Goal: Transaction & Acquisition: Download file/media

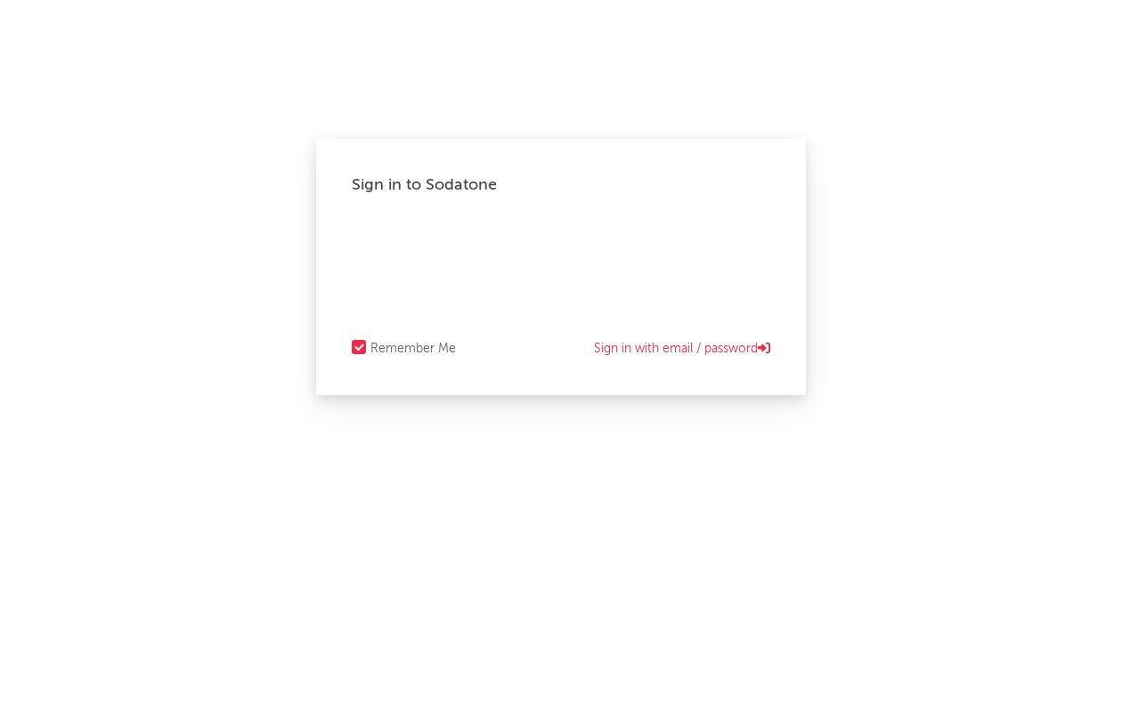
select select "warner_chappell"
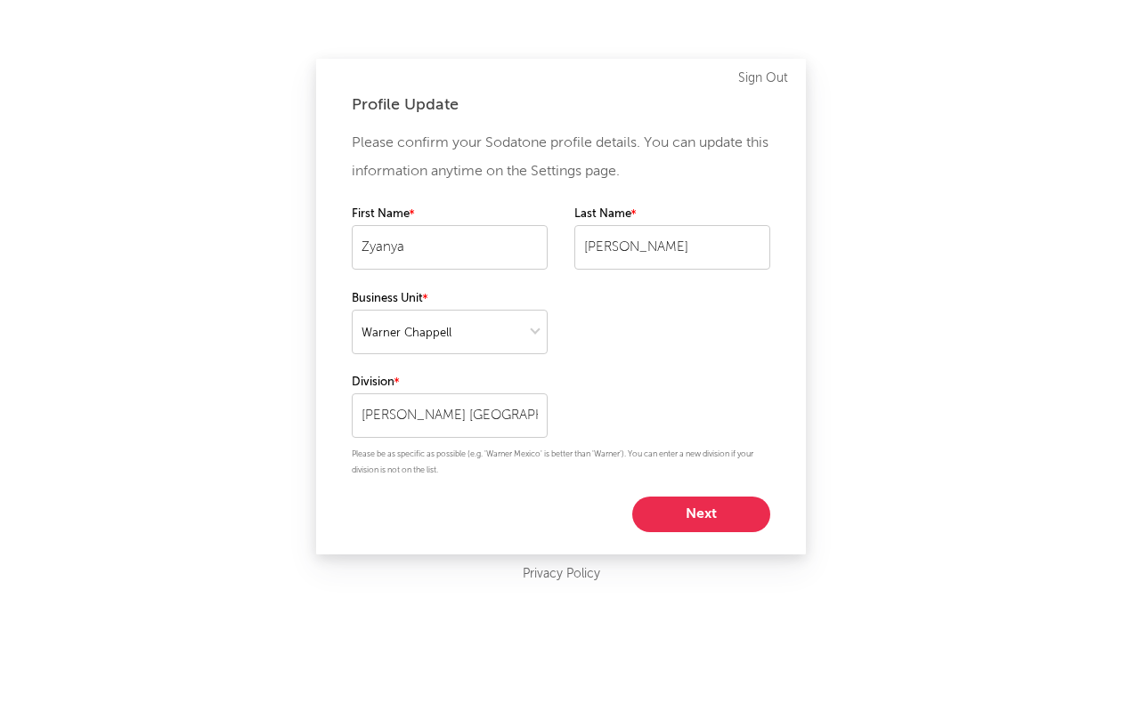
click at [723, 519] on button "Next" at bounding box center [701, 515] width 138 height 36
select select "assistant_coordinator"
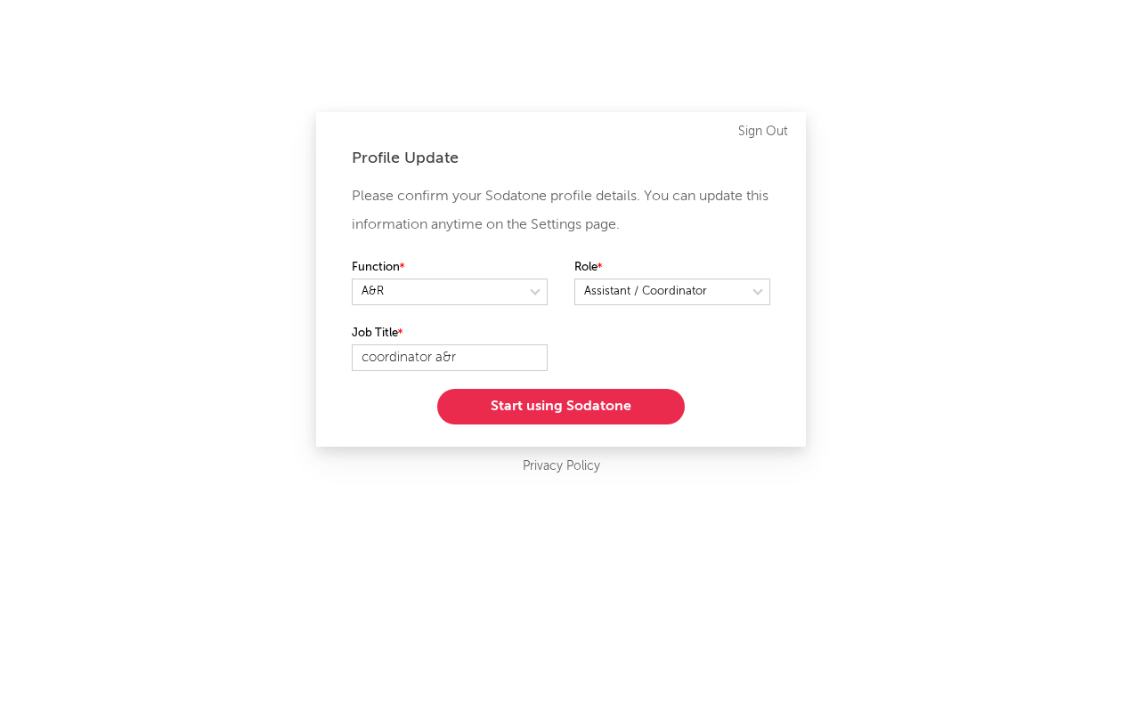
click at [620, 398] on button "Start using Sodatone" at bounding box center [560, 407] width 247 height 36
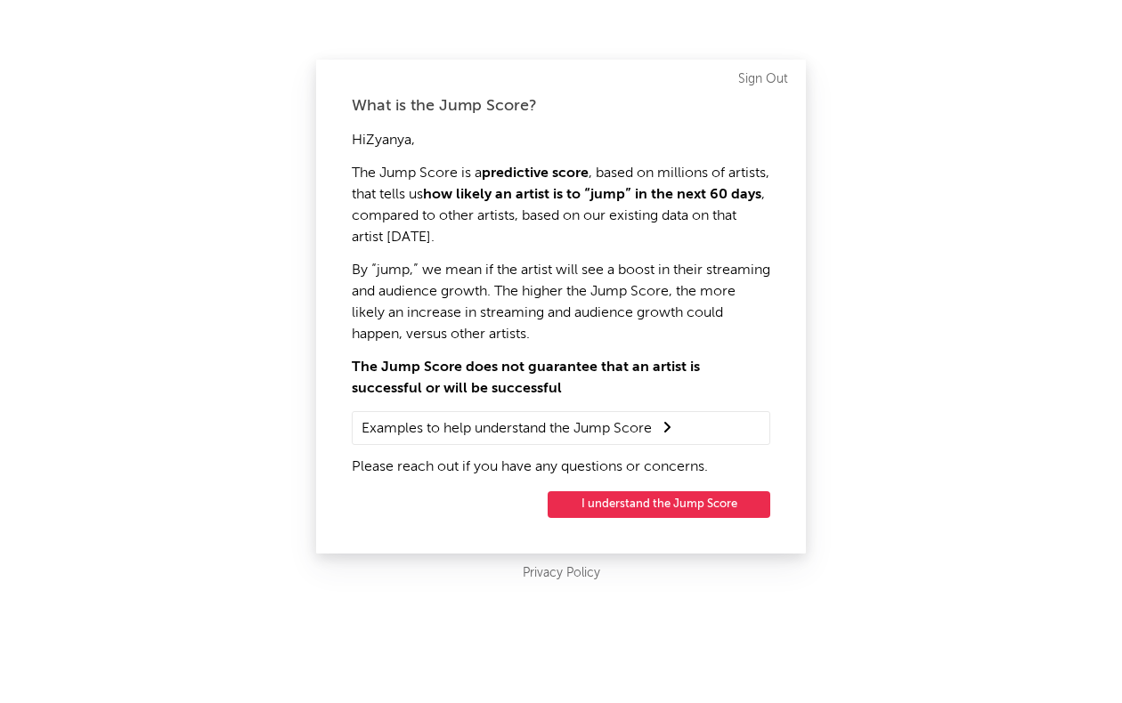
click at [648, 506] on button "I understand the Jump Score" at bounding box center [659, 504] width 223 height 27
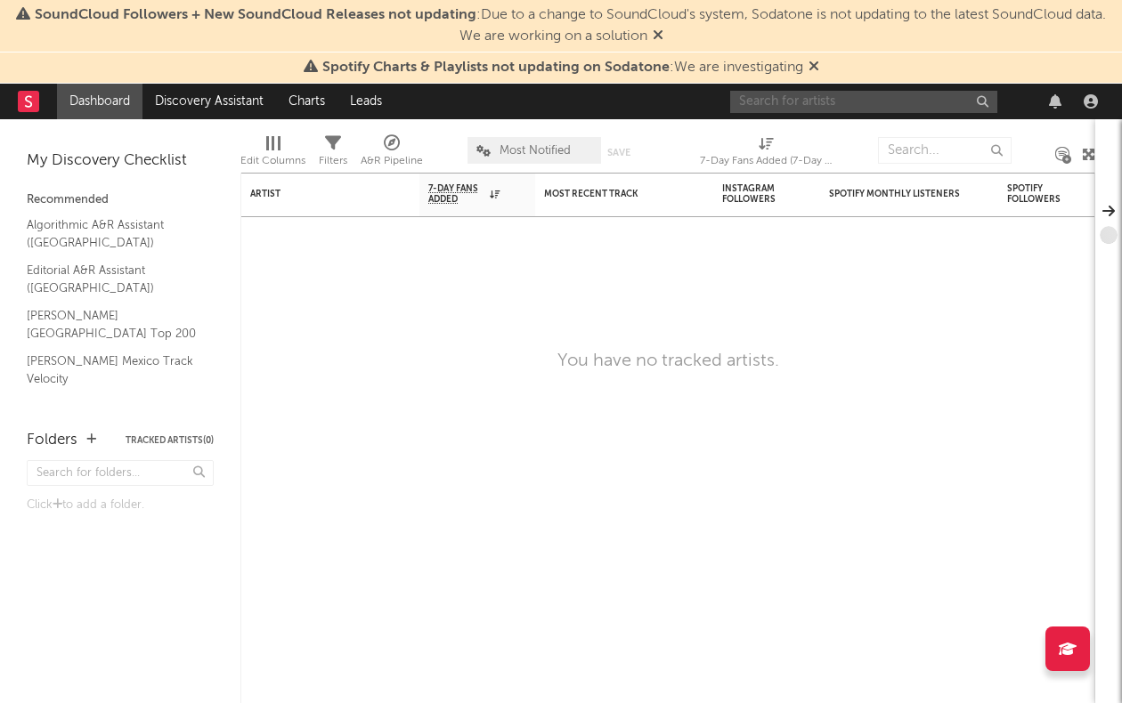
click at [816, 98] on input "text" at bounding box center [863, 102] width 267 height 22
drag, startPoint x: 812, startPoint y: 108, endPoint x: 703, endPoint y: 110, distance: 108.6
click at [703, 110] on nav "Dashboard Discovery Assistant Charts Leads [PERSON_NAME]" at bounding box center [561, 102] width 1122 height 36
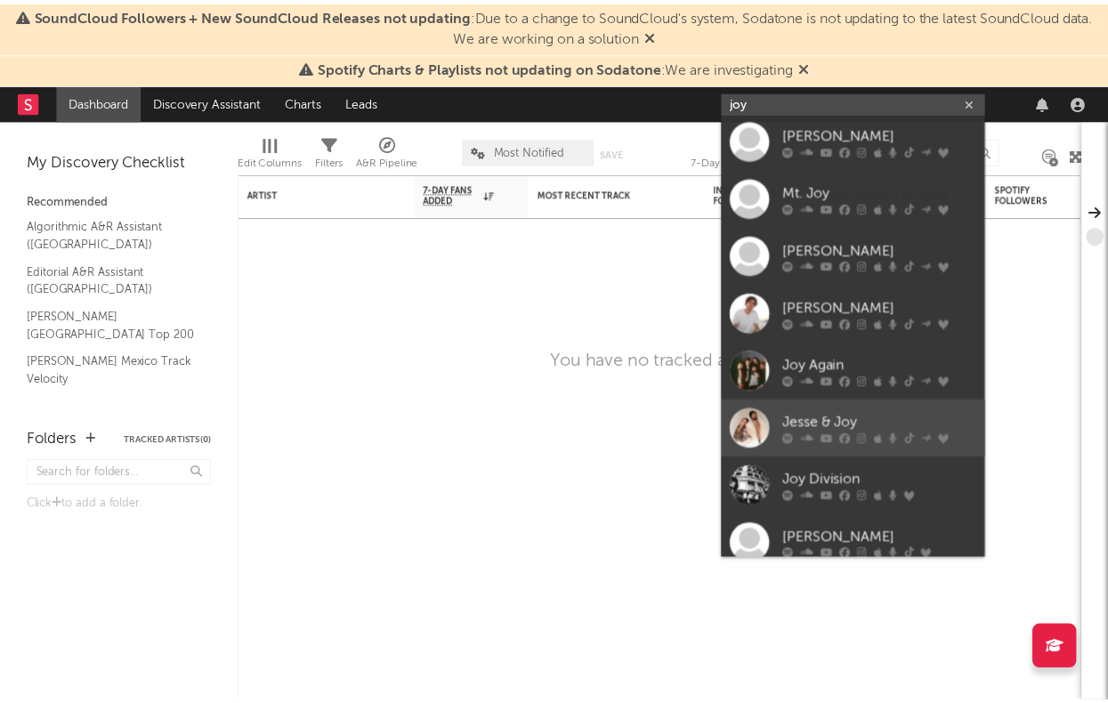
scroll to position [134, 0]
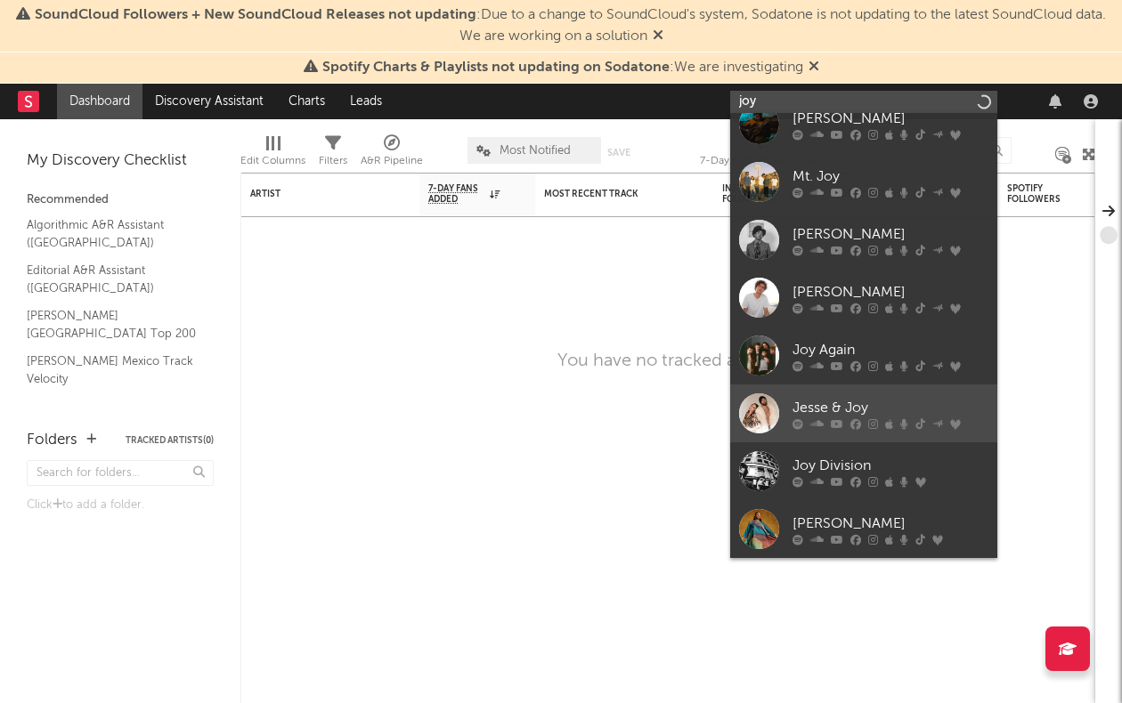
type input "joy"
click at [754, 409] on div at bounding box center [759, 413] width 40 height 40
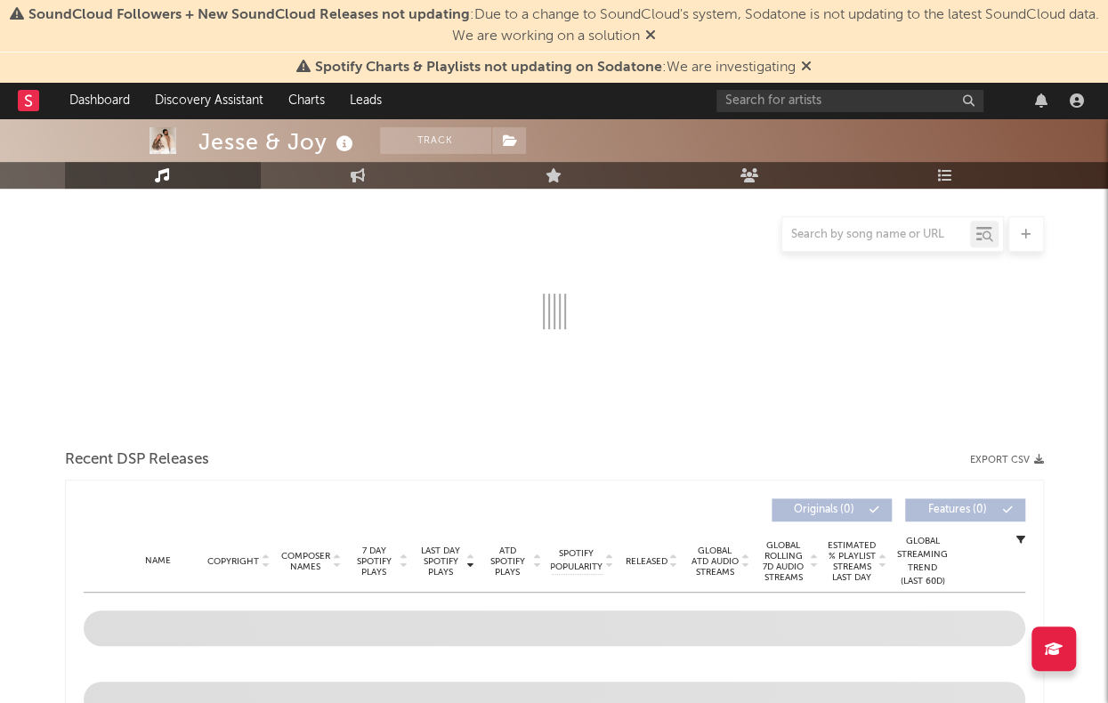
scroll to position [267, 0]
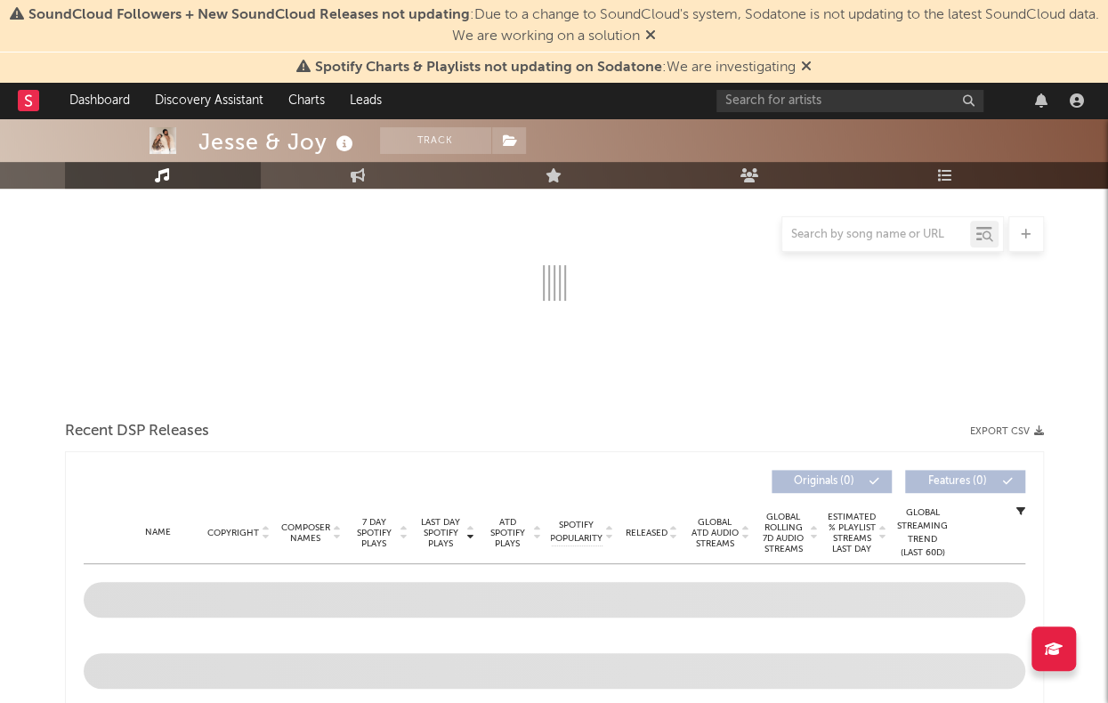
select select "6m"
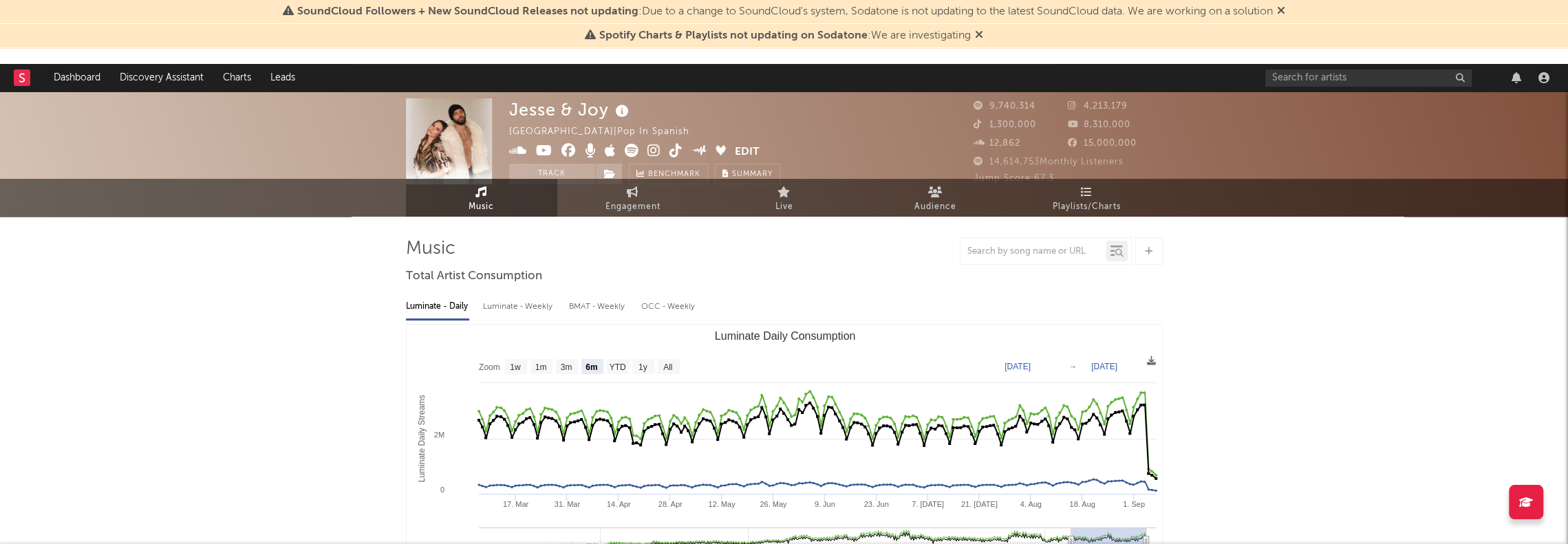
scroll to position [0, 0]
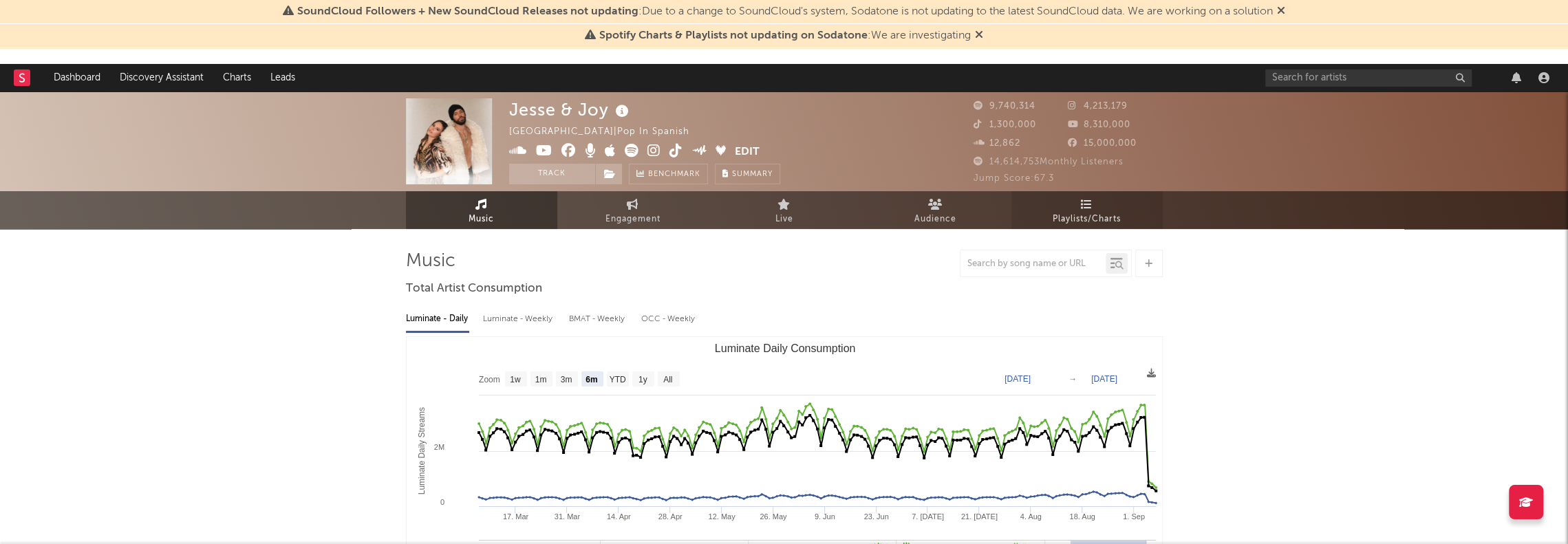
click at [866, 216] on span "Playlists/Charts" at bounding box center [1087, 219] width 68 height 16
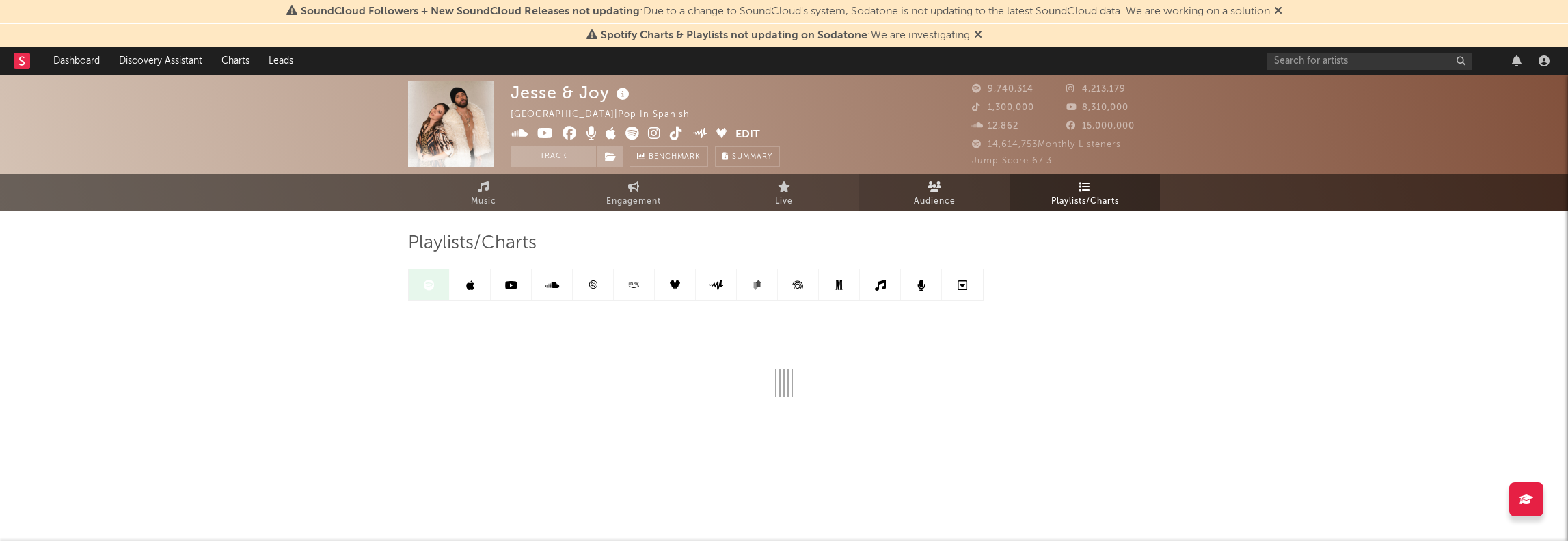
click at [861, 179] on link "Audience" at bounding box center [935, 192] width 151 height 38
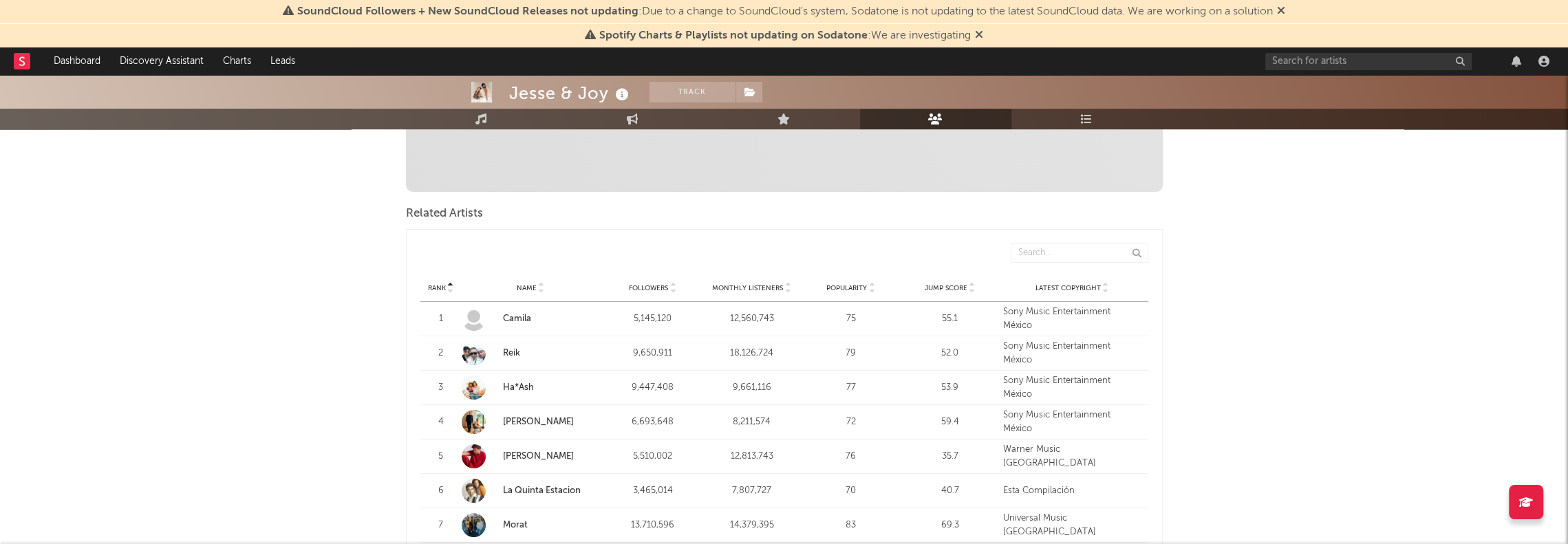
scroll to position [413, 0]
click at [785, 122] on icon at bounding box center [784, 119] width 13 height 11
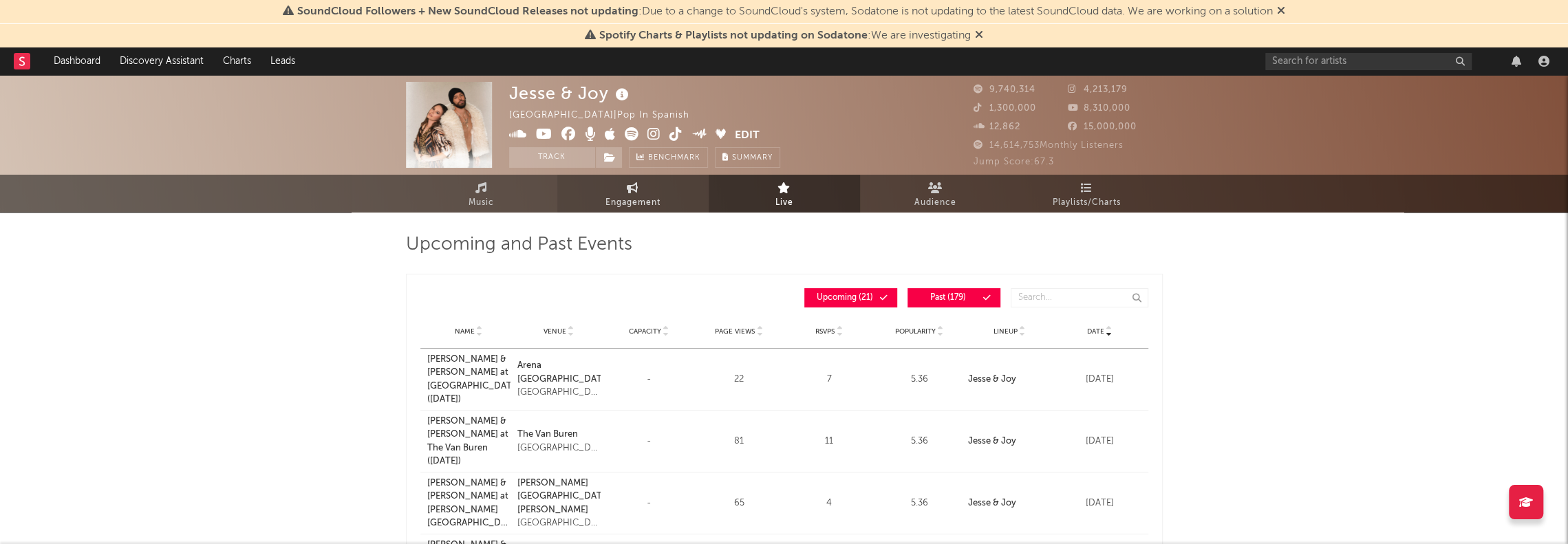
click at [612, 193] on link "Engagement" at bounding box center [633, 193] width 151 height 38
select select "1w"
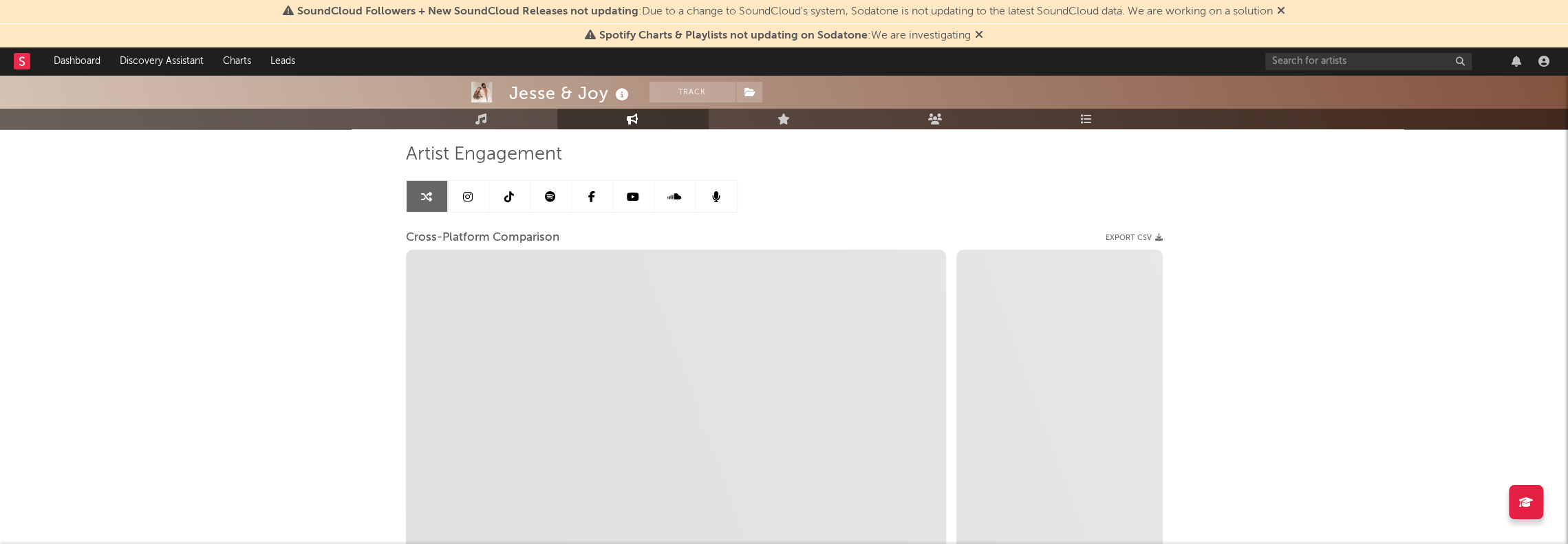
scroll to position [69, 0]
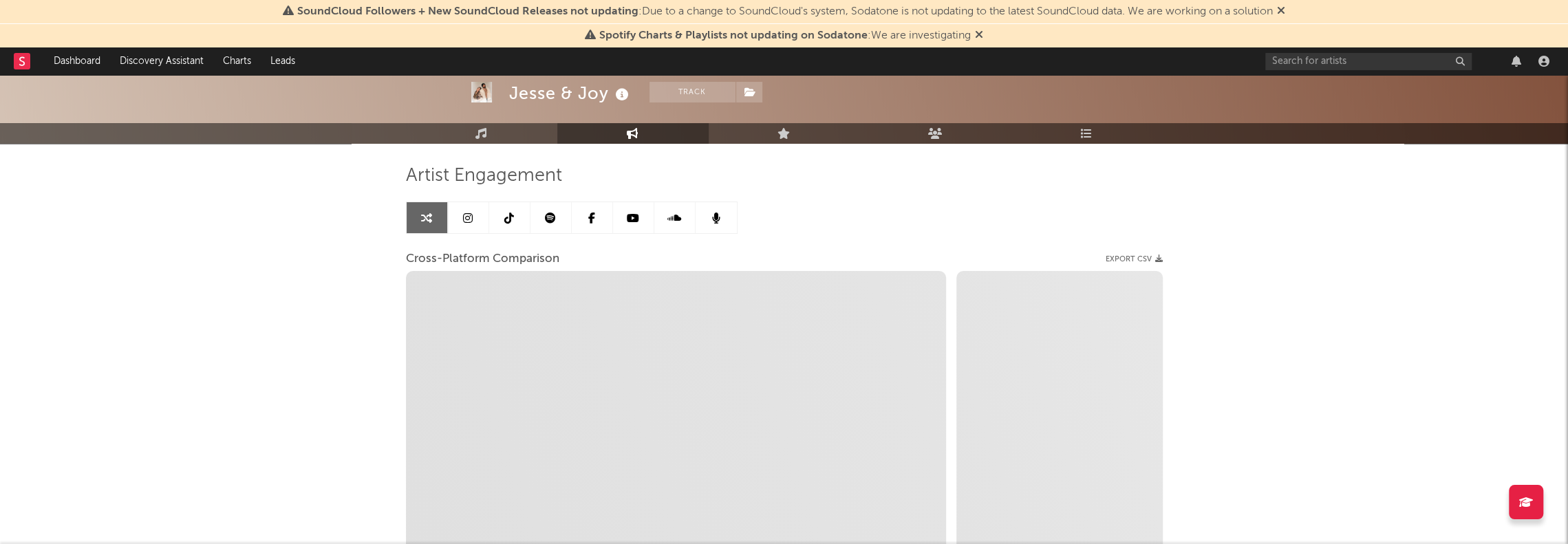
click at [541, 219] on link at bounding box center [550, 218] width 41 height 31
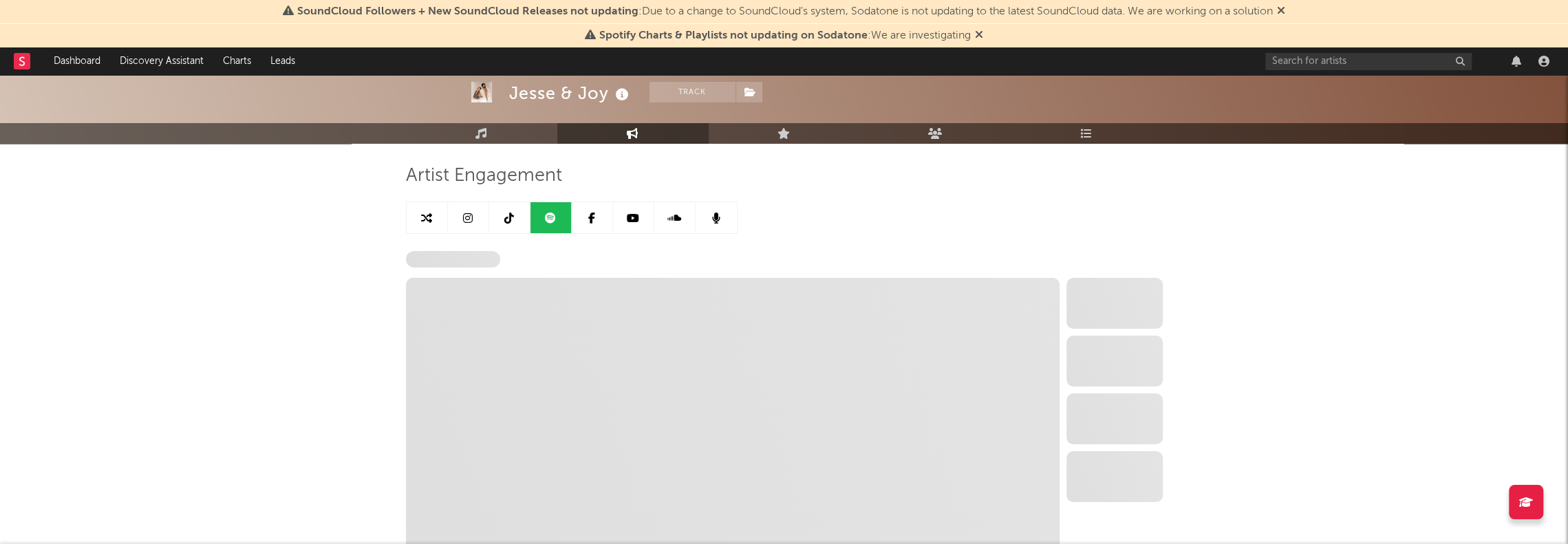
select select "6m"
select select "1w"
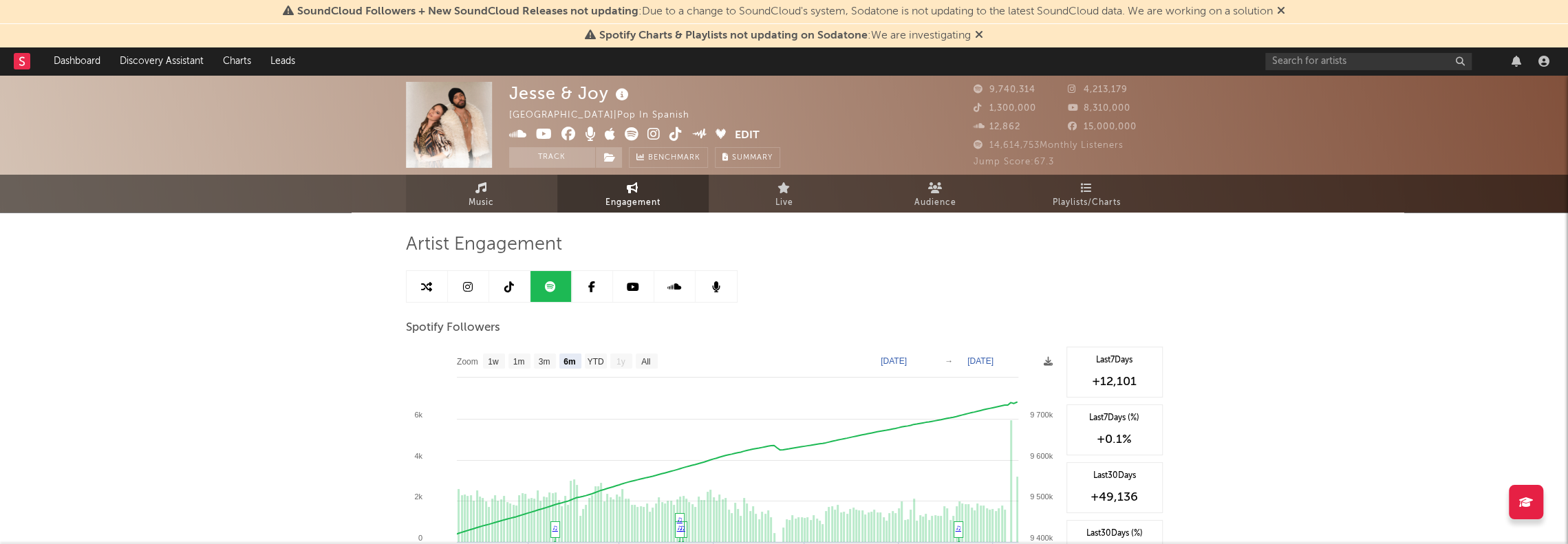
click at [492, 196] on span "Music" at bounding box center [481, 202] width 26 height 16
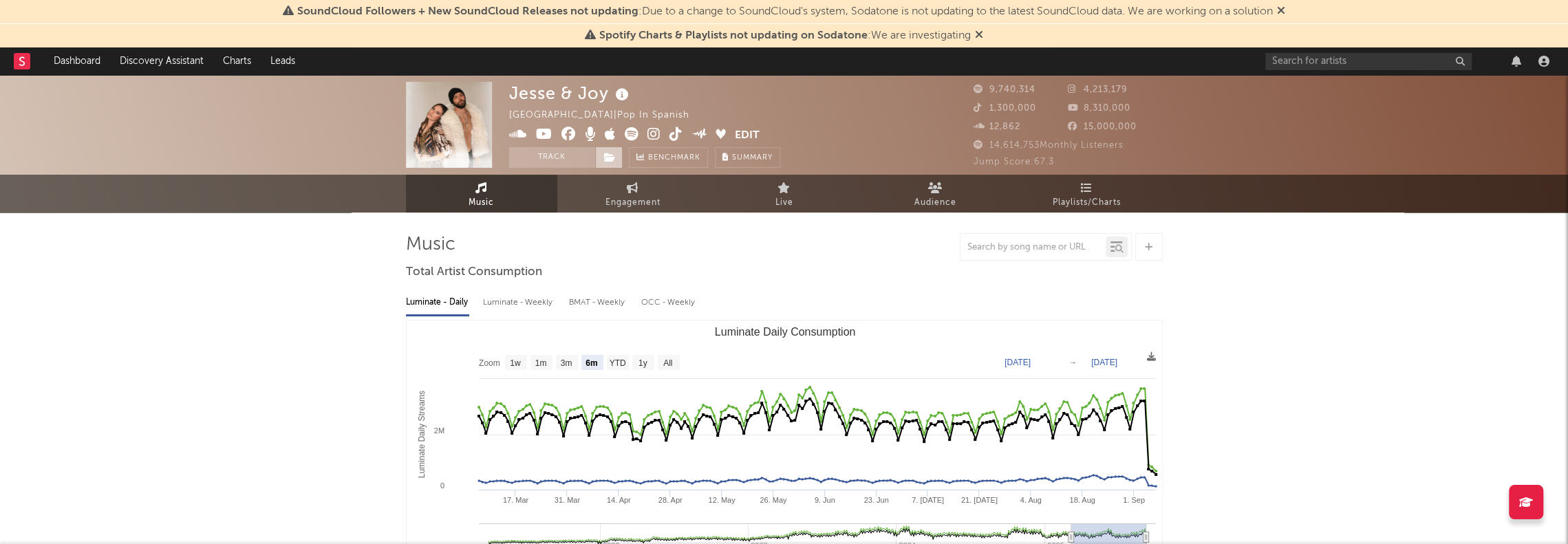
click at [599, 162] on span at bounding box center [609, 158] width 28 height 21
click at [659, 361] on rect "Luminate Daily Consumption" at bounding box center [668, 362] width 22 height 15
select select "All"
type input "[DATE]"
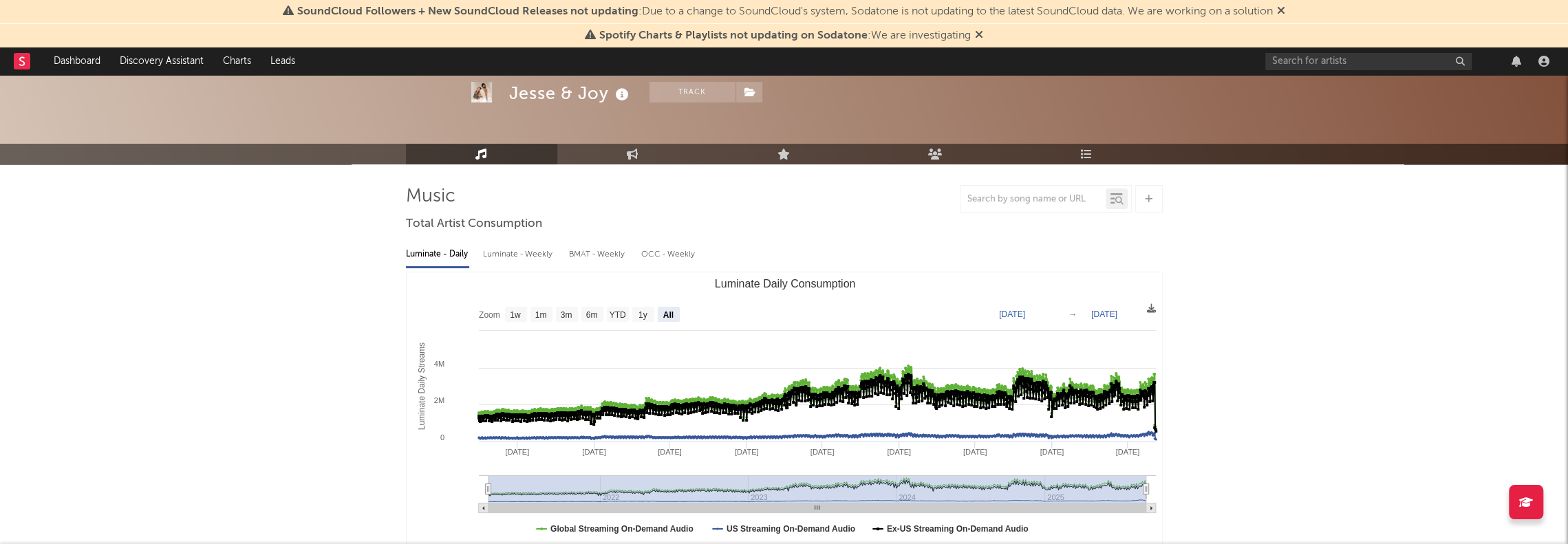
scroll to position [69, 0]
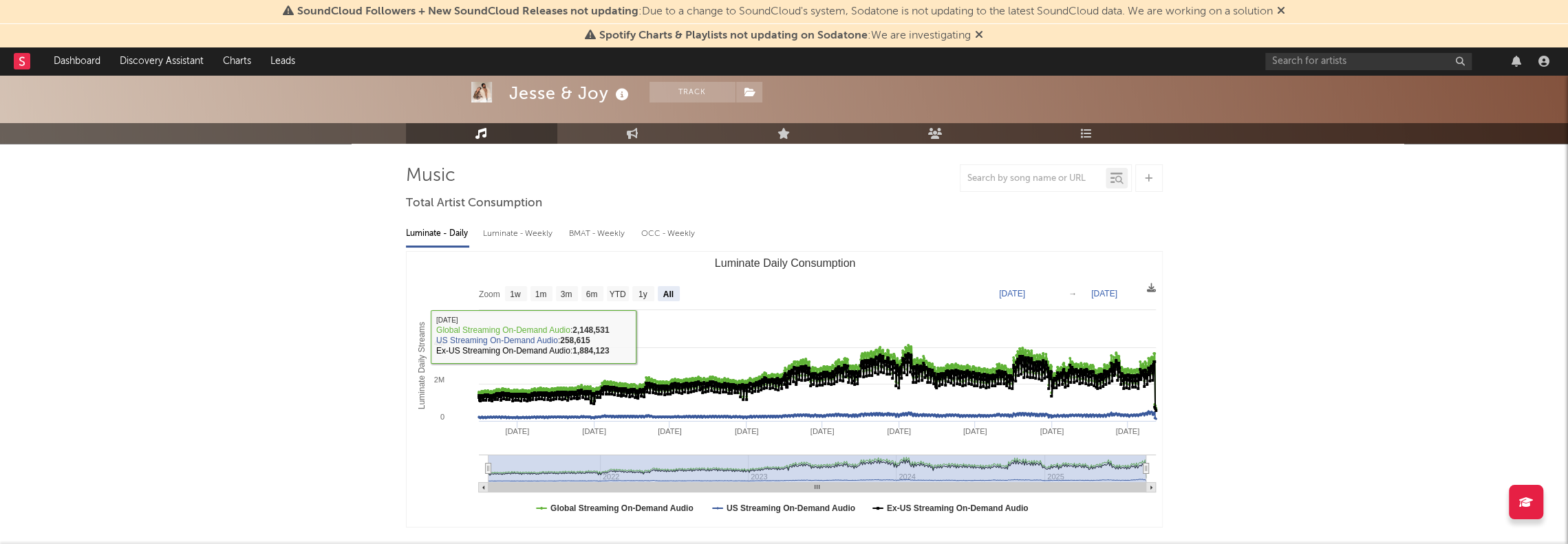
click at [529, 240] on div "Luminate - Weekly" at bounding box center [519, 234] width 72 height 23
select select "6m"
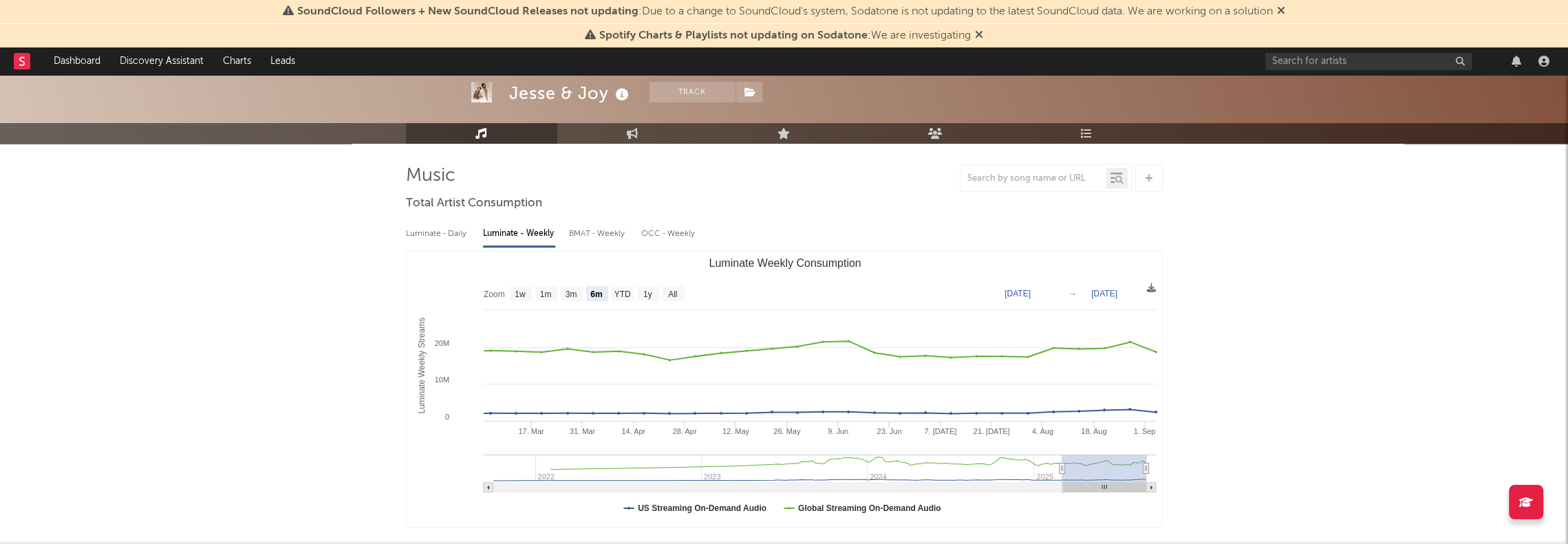
click at [612, 235] on div "BMAT - Weekly" at bounding box center [598, 234] width 59 height 23
select select "6m"
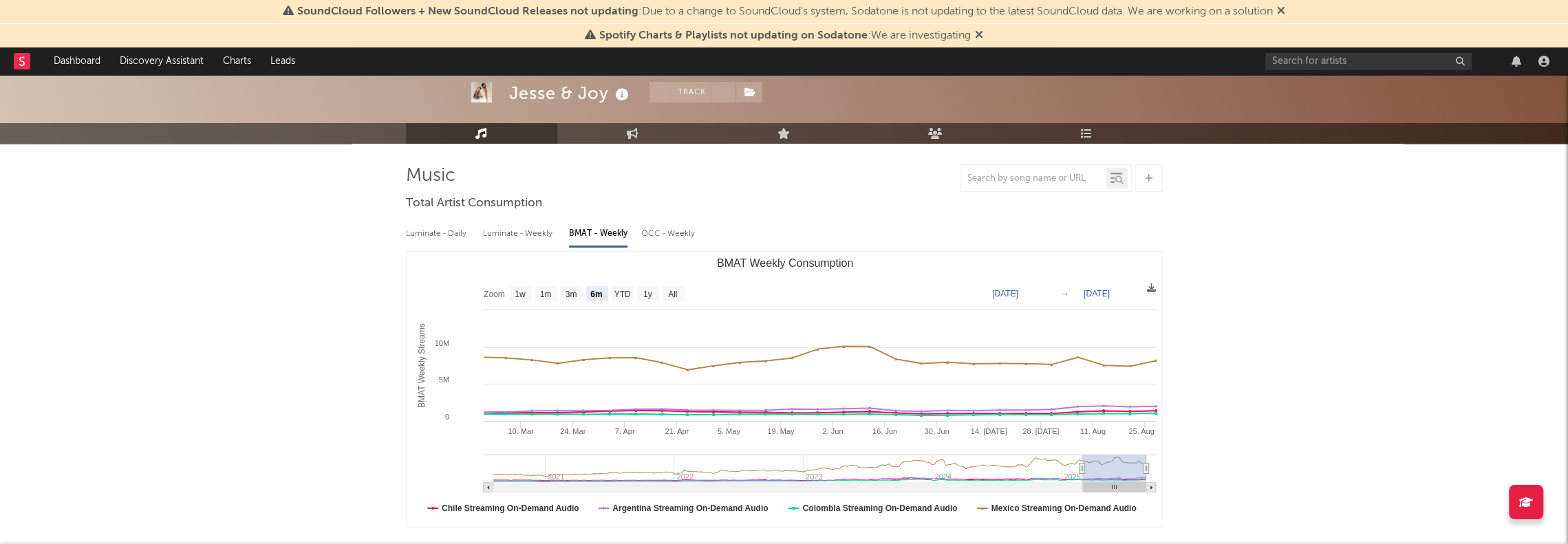
click at [659, 231] on div "OCC - Weekly" at bounding box center [668, 234] width 55 height 23
select select "6m"
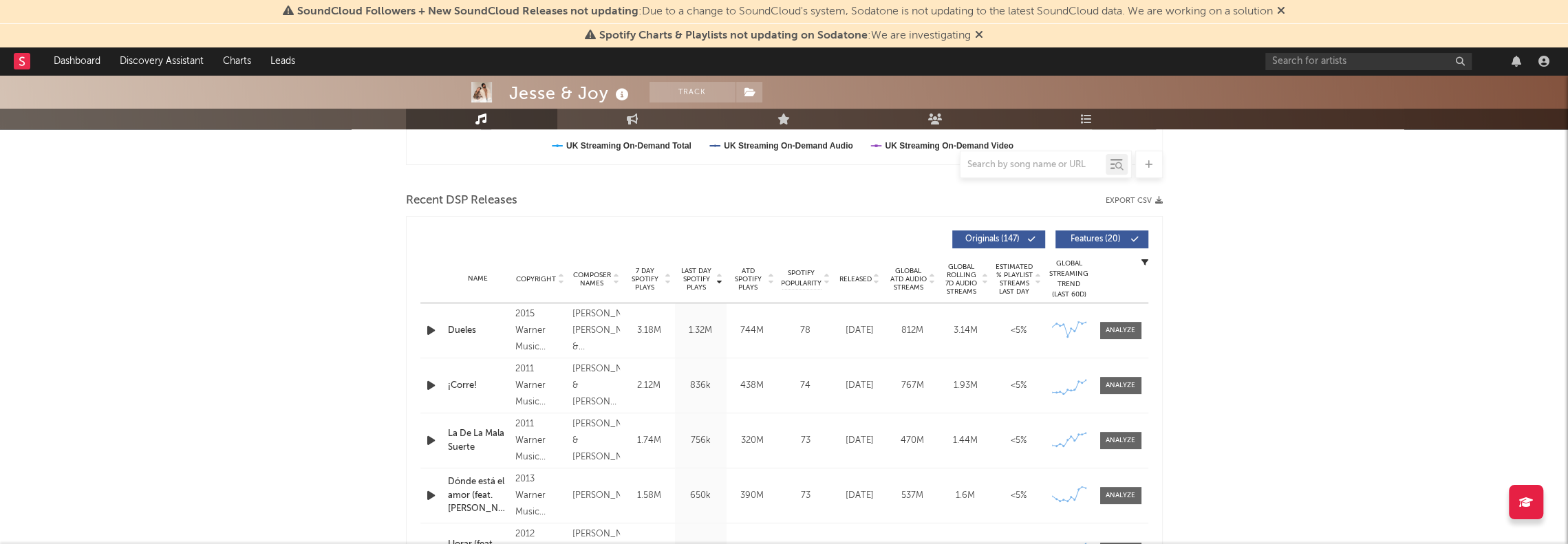
scroll to position [413, 0]
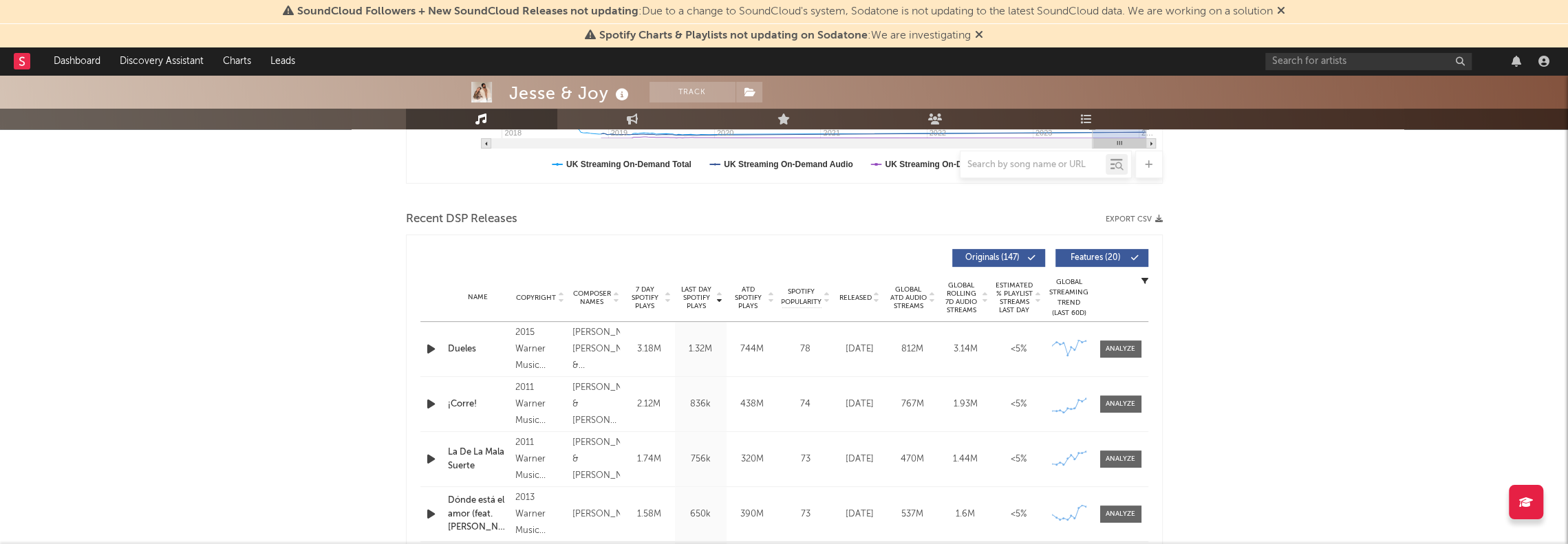
click at [866, 217] on button "Export CSV" at bounding box center [1134, 219] width 57 height 8
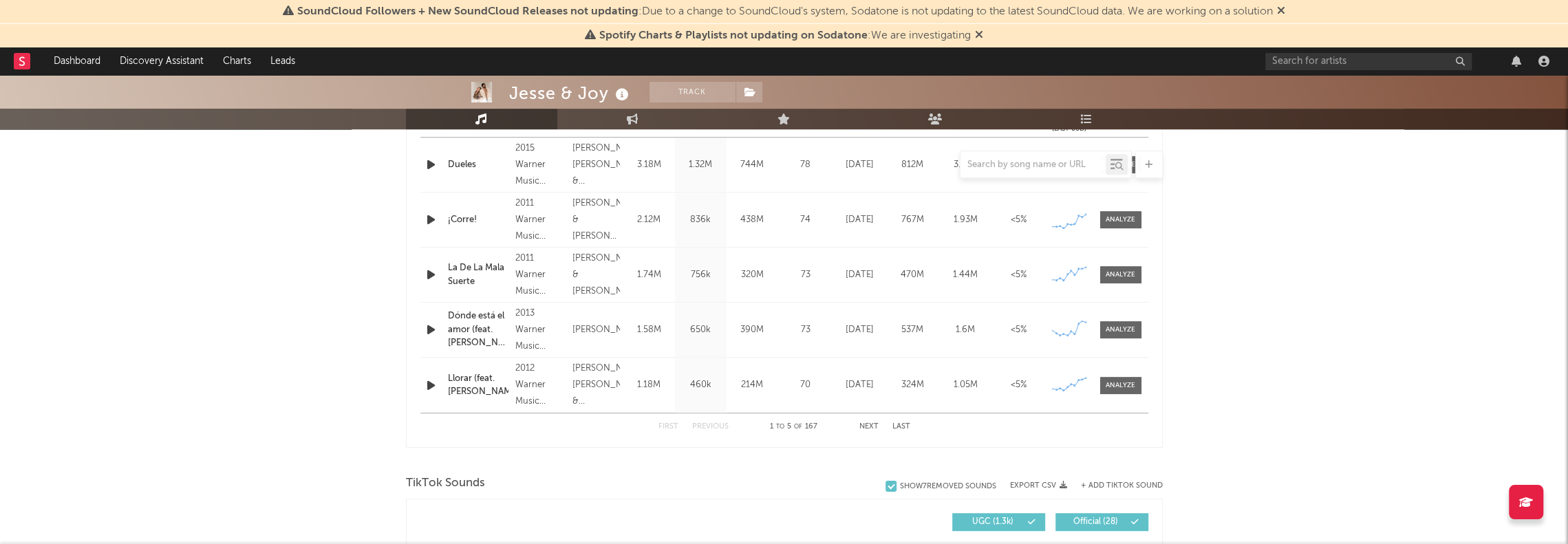
scroll to position [619, 0]
